Goal: Transaction & Acquisition: Purchase product/service

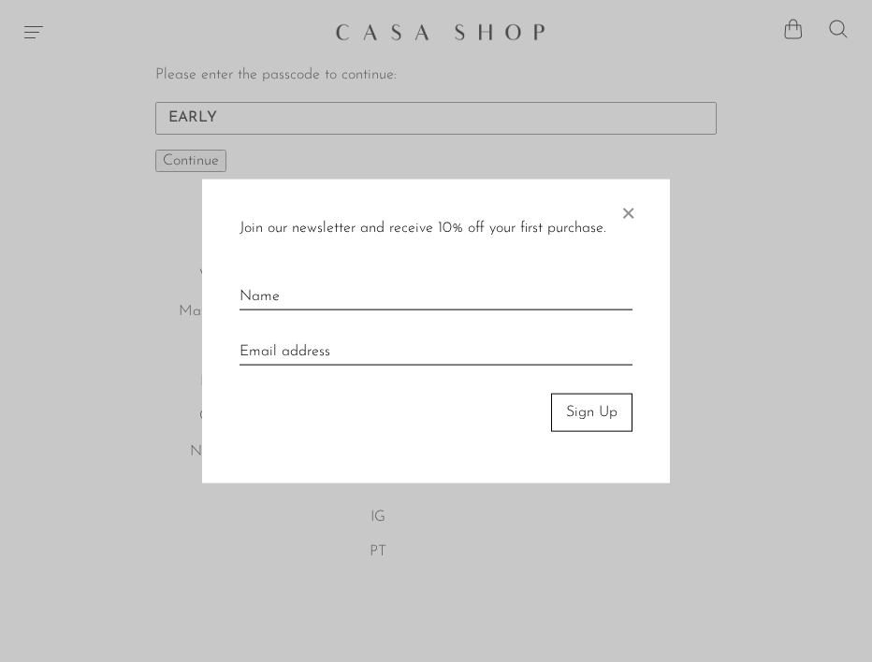
type input "EARLY"
click at [629, 208] on span "×" at bounding box center [627, 210] width 19 height 60
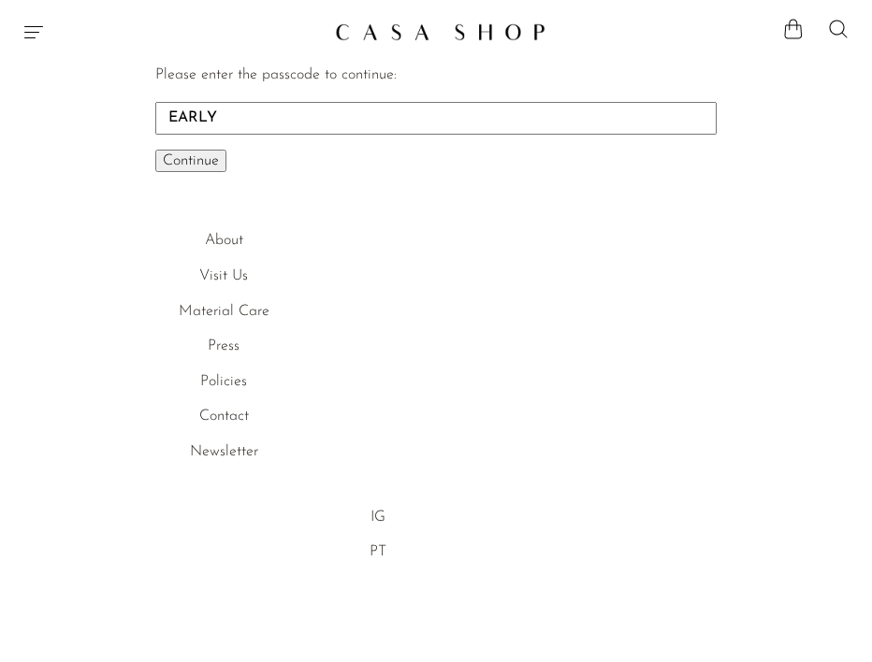
click at [196, 161] on span "Continue" at bounding box center [191, 160] width 56 height 15
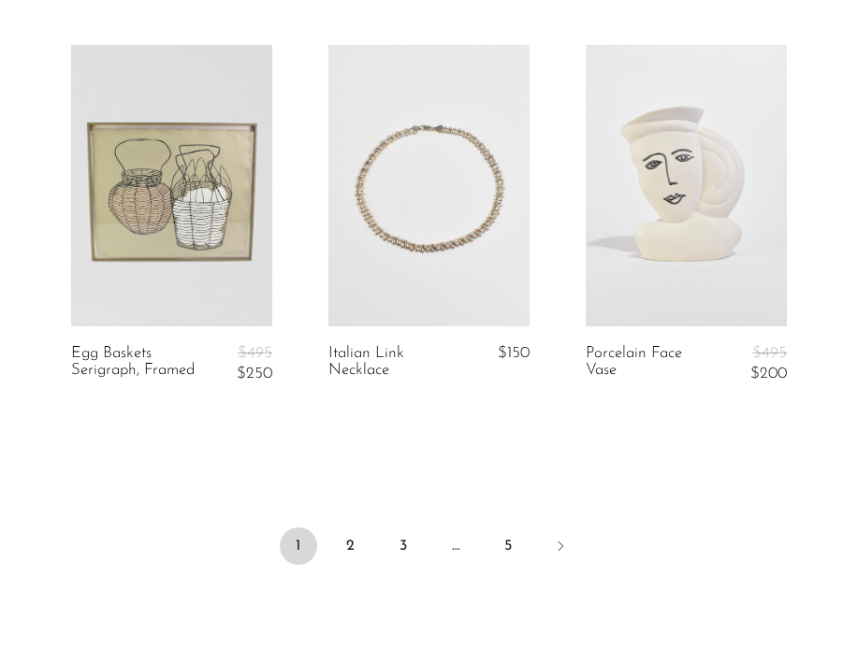
scroll to position [4403, 0]
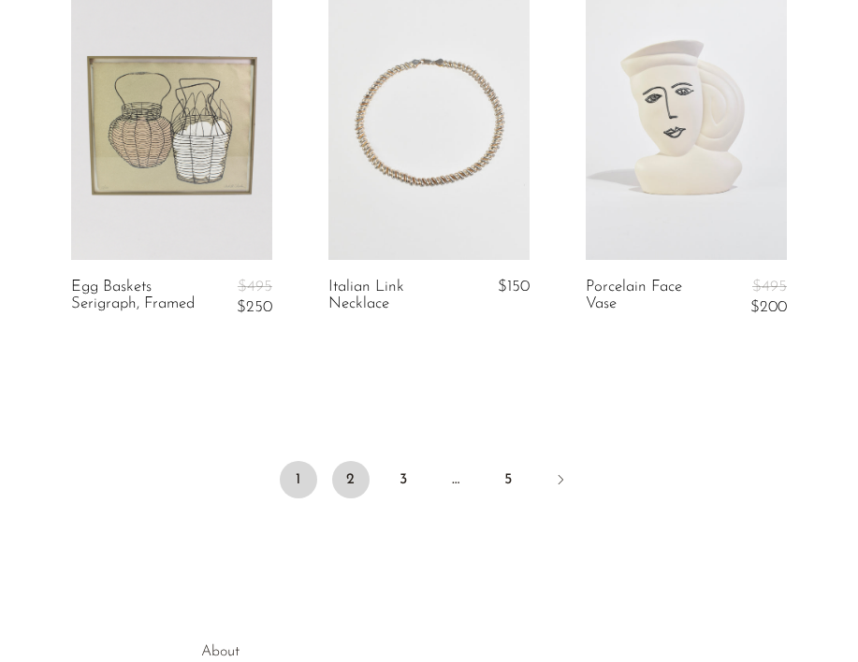
click at [349, 461] on link "2" at bounding box center [350, 479] width 37 height 37
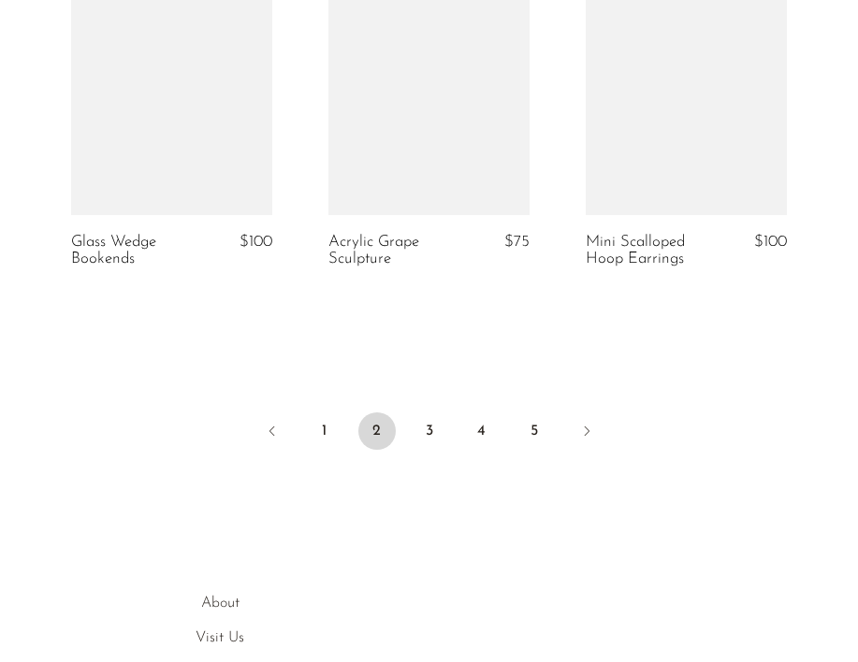
scroll to position [4582, 0]
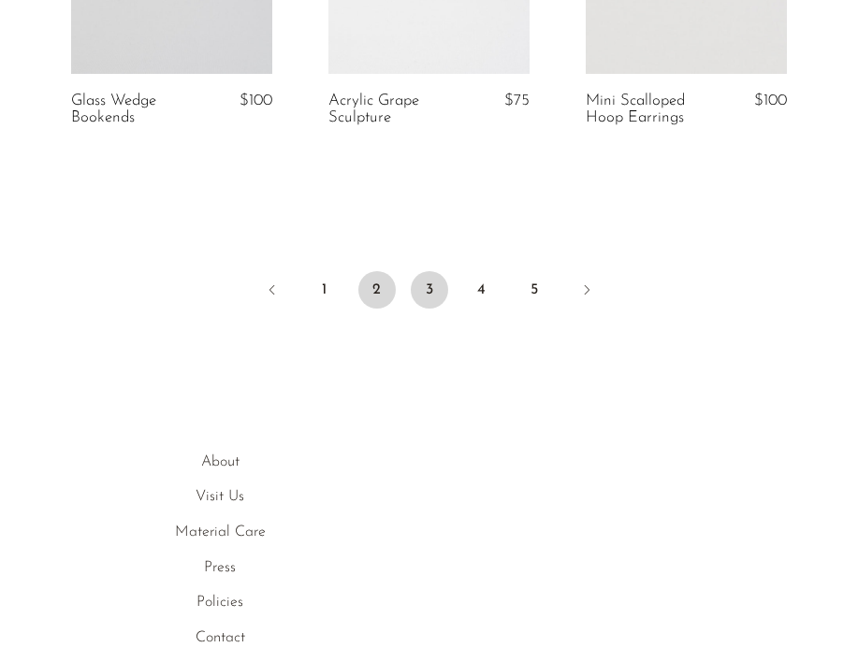
click at [427, 292] on link "3" at bounding box center [429, 289] width 37 height 37
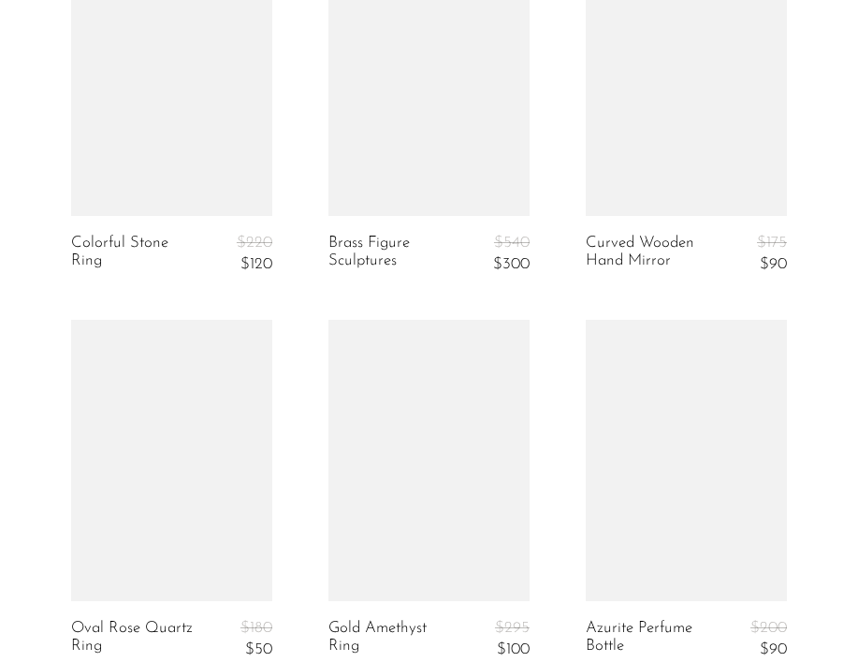
scroll to position [4298, 0]
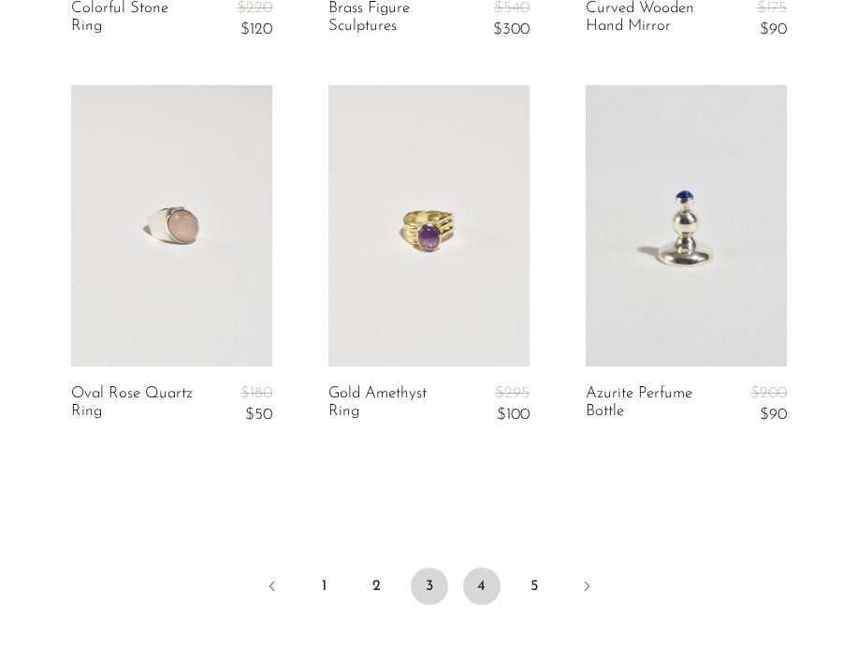
click at [481, 586] on link "4" at bounding box center [481, 586] width 37 height 37
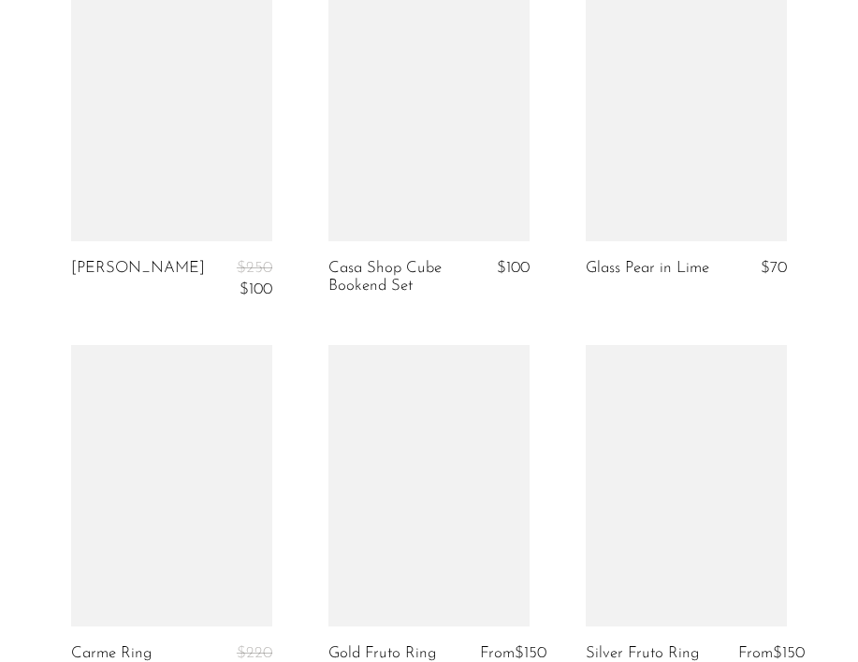
scroll to position [4395, 0]
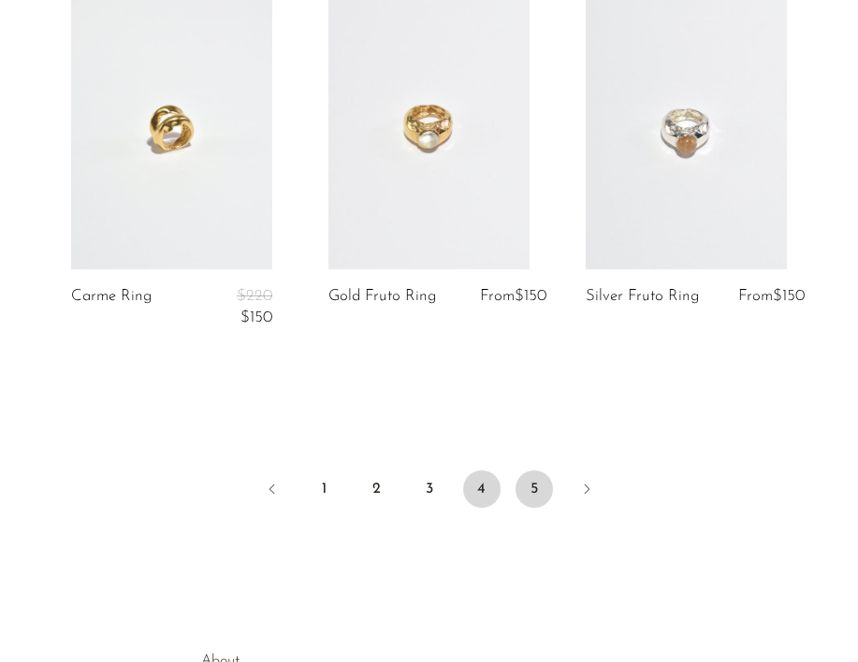
click at [535, 488] on link "5" at bounding box center [533, 488] width 37 height 37
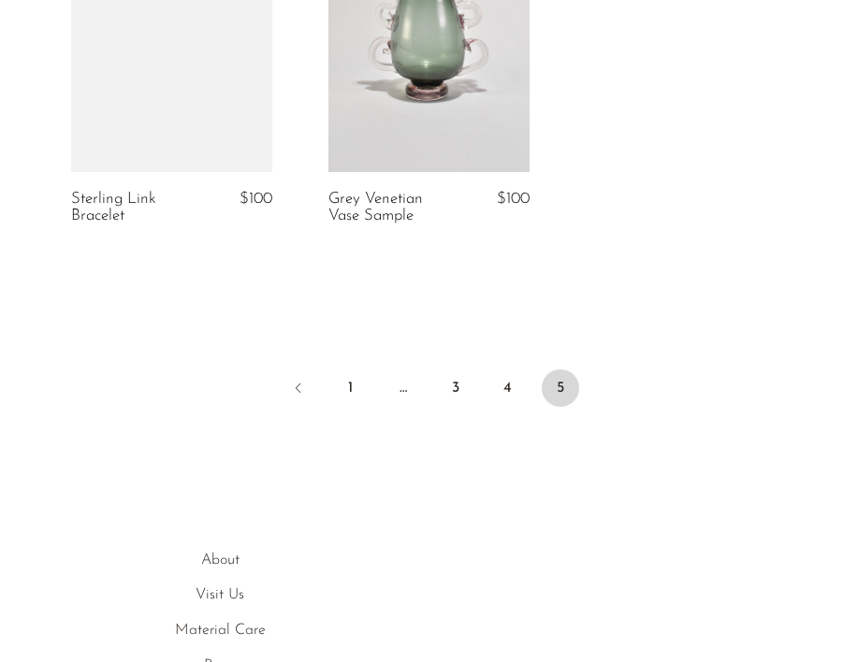
scroll to position [4247, 0]
